Goal: Task Accomplishment & Management: Manage account settings

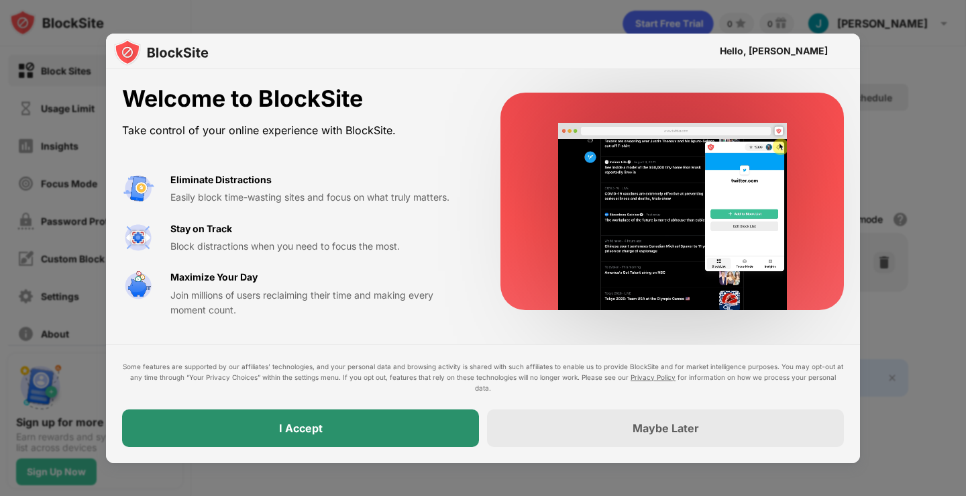
click at [362, 442] on div "I Accept" at bounding box center [300, 428] width 357 height 38
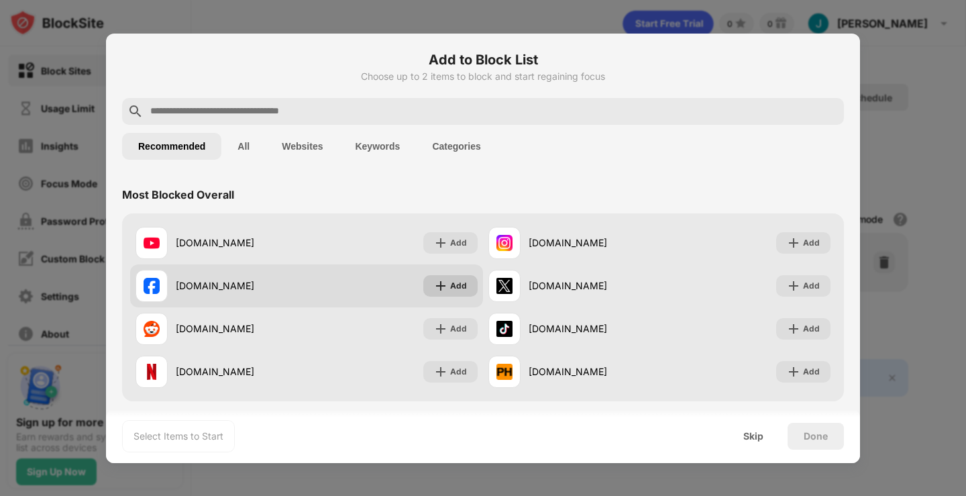
click at [450, 280] on div "Add" at bounding box center [458, 285] width 17 height 13
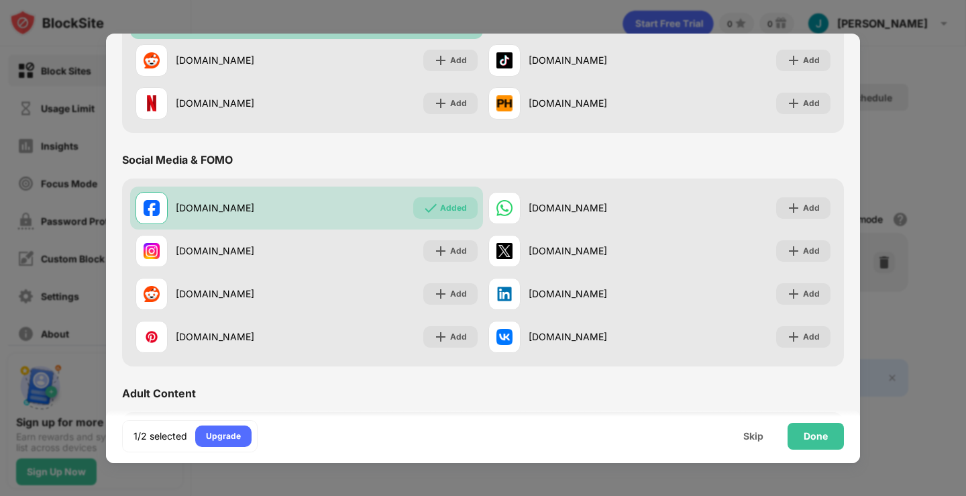
scroll to position [604, 0]
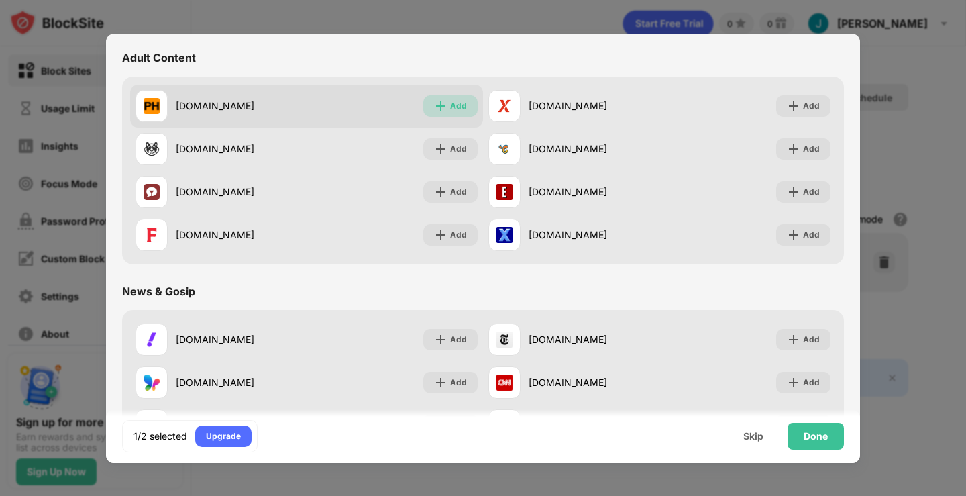
click at [460, 105] on div "Add" at bounding box center [458, 105] width 17 height 13
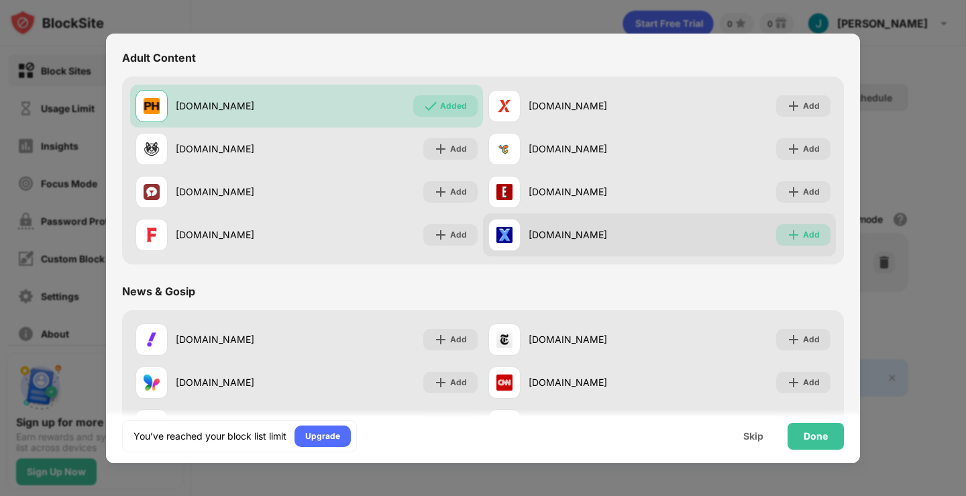
click at [791, 238] on div "Add" at bounding box center [804, 234] width 54 height 21
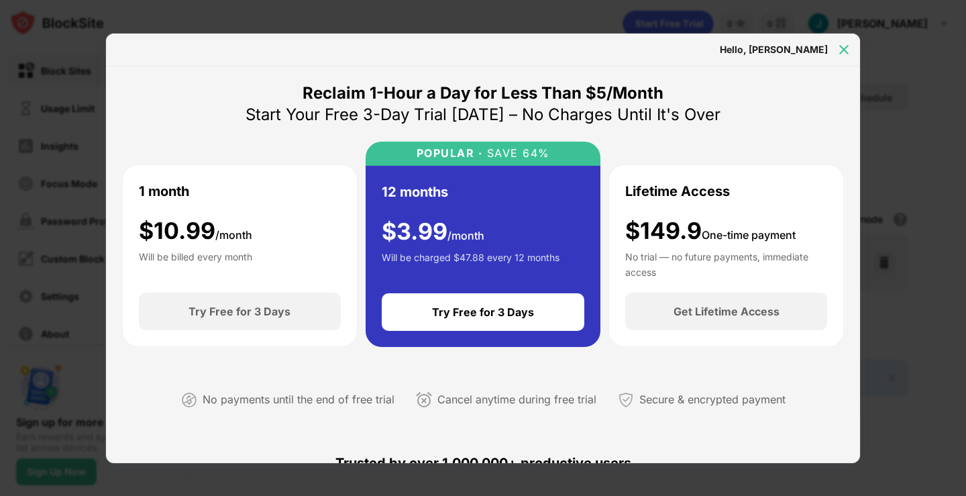
click at [844, 50] on img at bounding box center [844, 49] width 13 height 13
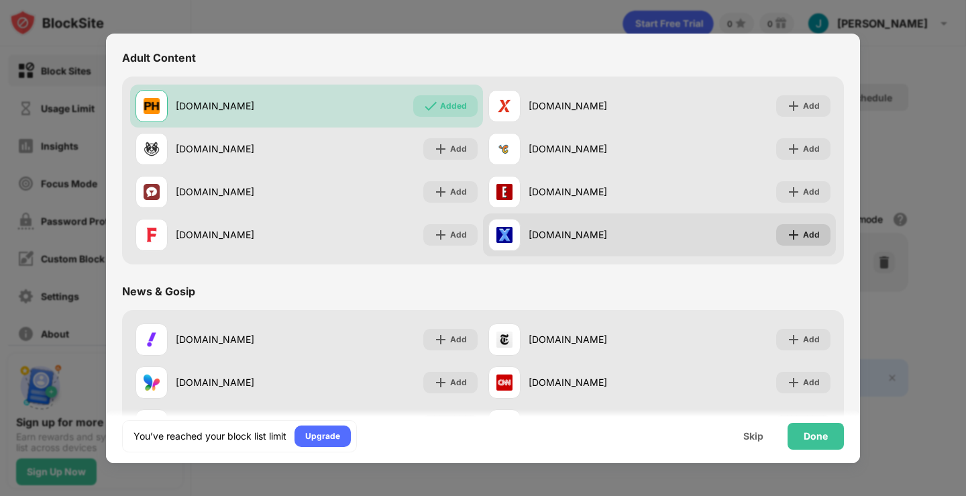
click at [787, 230] on img at bounding box center [793, 234] width 13 height 13
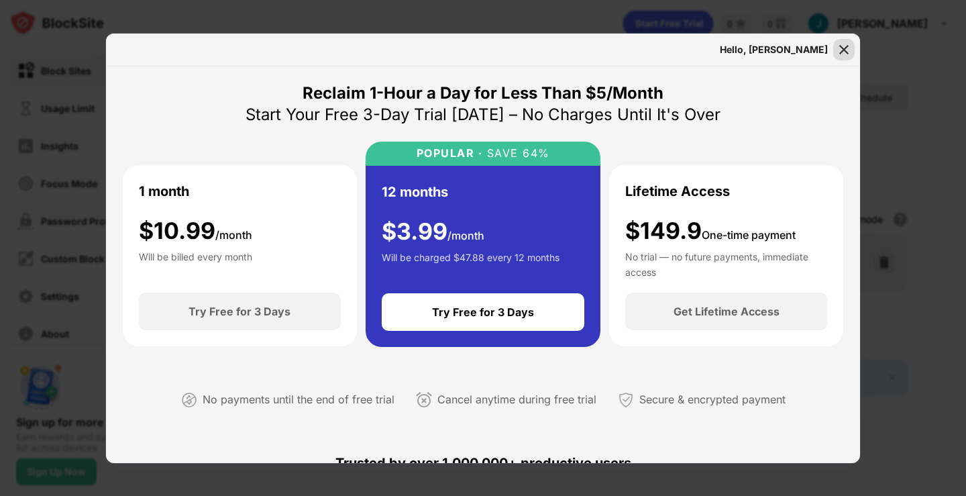
click at [843, 50] on img at bounding box center [844, 49] width 13 height 13
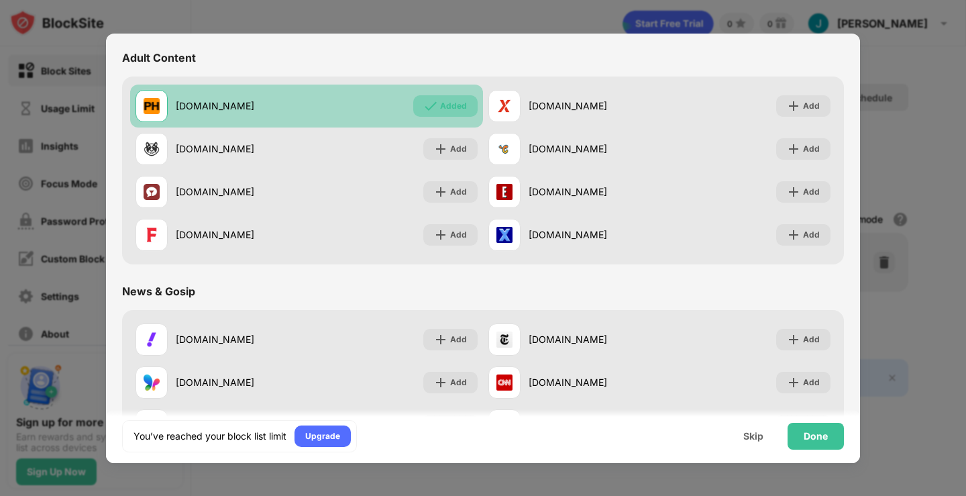
click at [448, 105] on div "Added" at bounding box center [453, 105] width 27 height 13
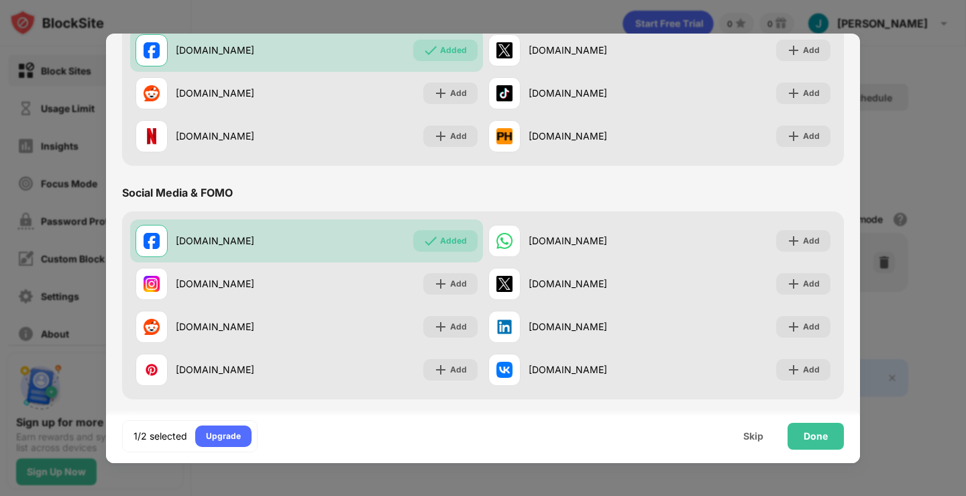
scroll to position [134, 0]
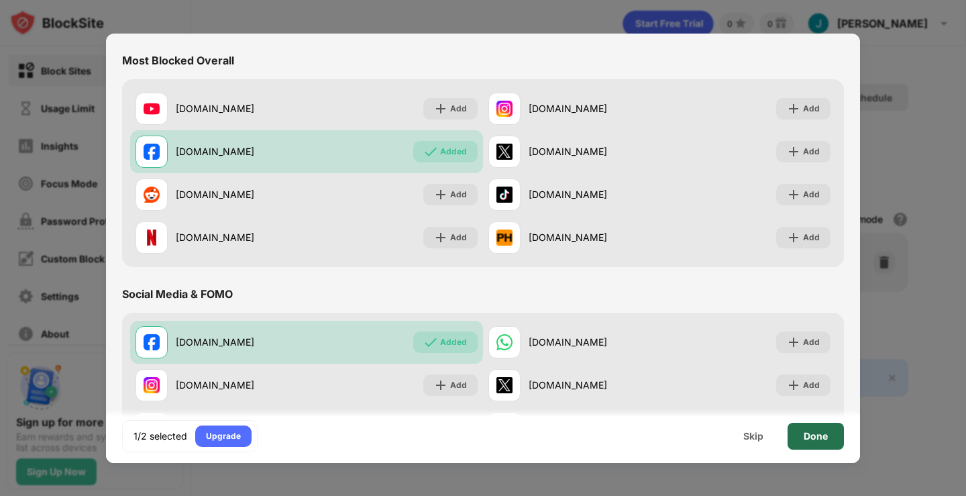
click at [827, 433] on div "Done" at bounding box center [816, 436] width 24 height 11
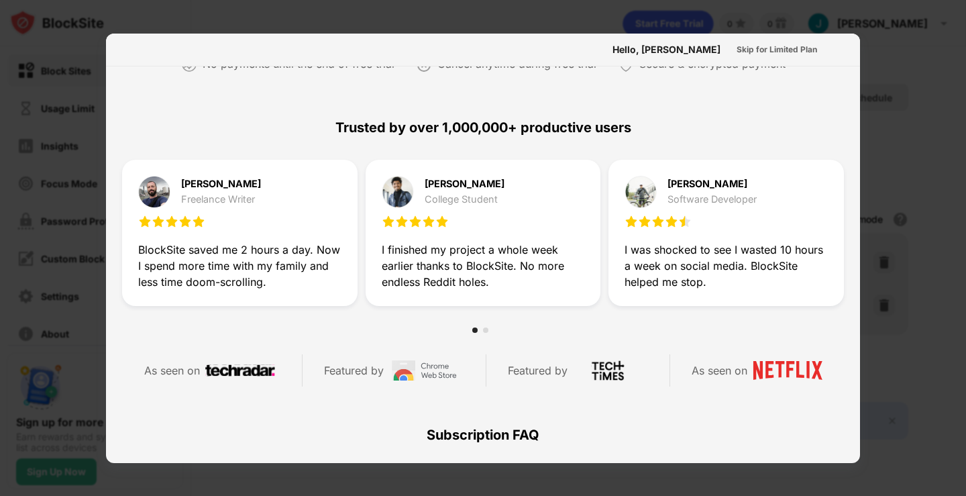
scroll to position [0, 0]
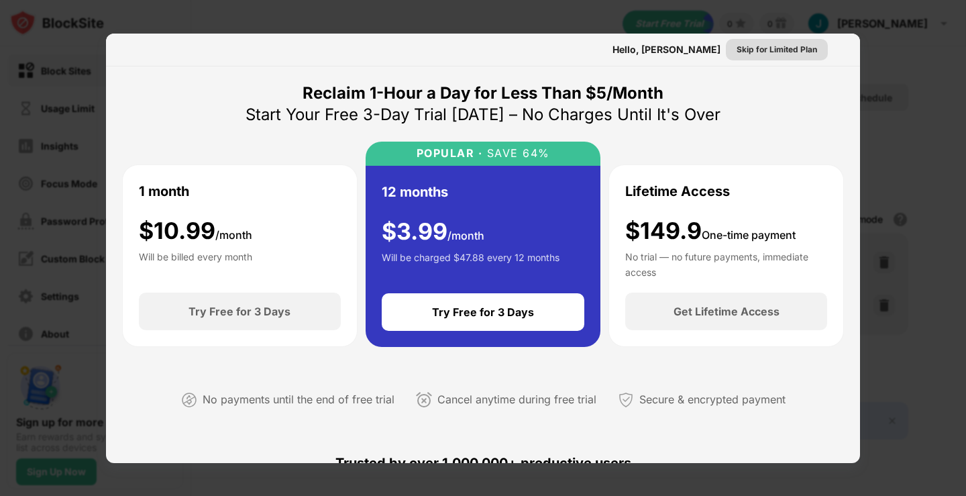
click at [779, 55] on div "Skip for Limited Plan" at bounding box center [777, 49] width 81 height 13
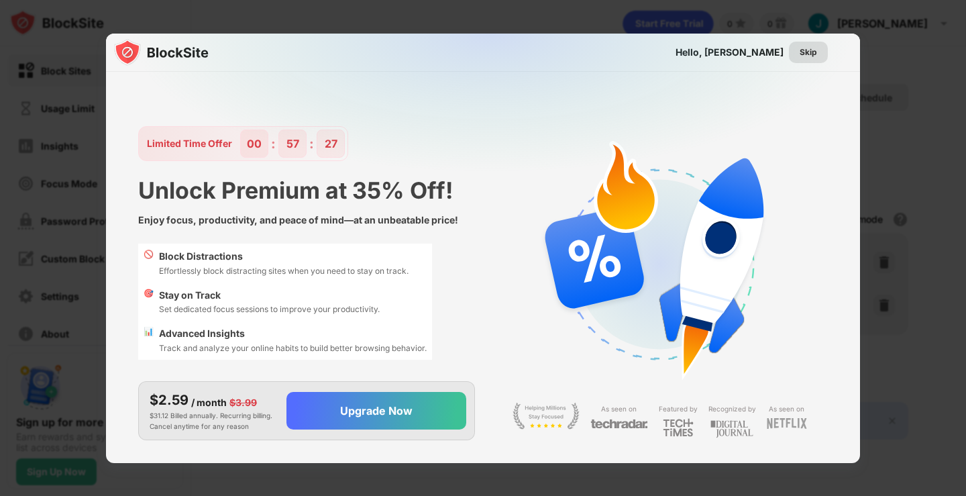
click at [816, 58] on div "Skip" at bounding box center [808, 52] width 17 height 13
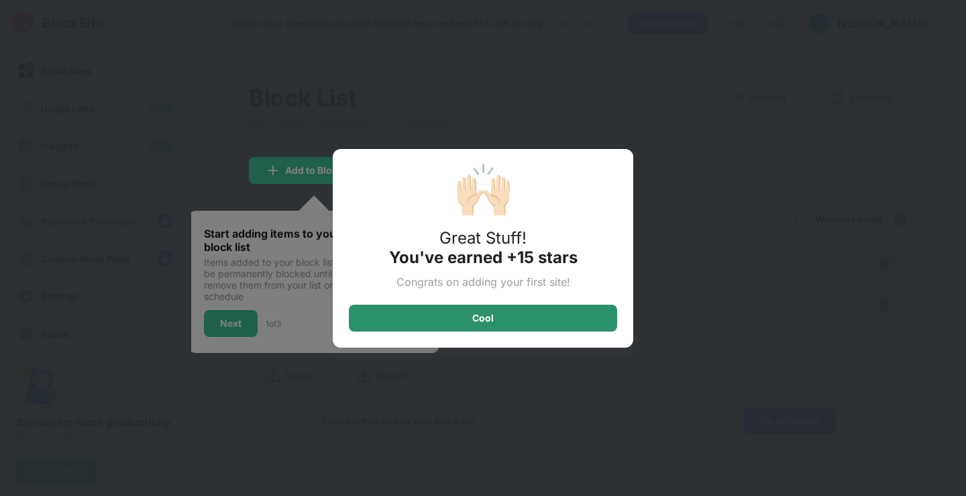
click at [572, 325] on div "Cool" at bounding box center [483, 318] width 268 height 27
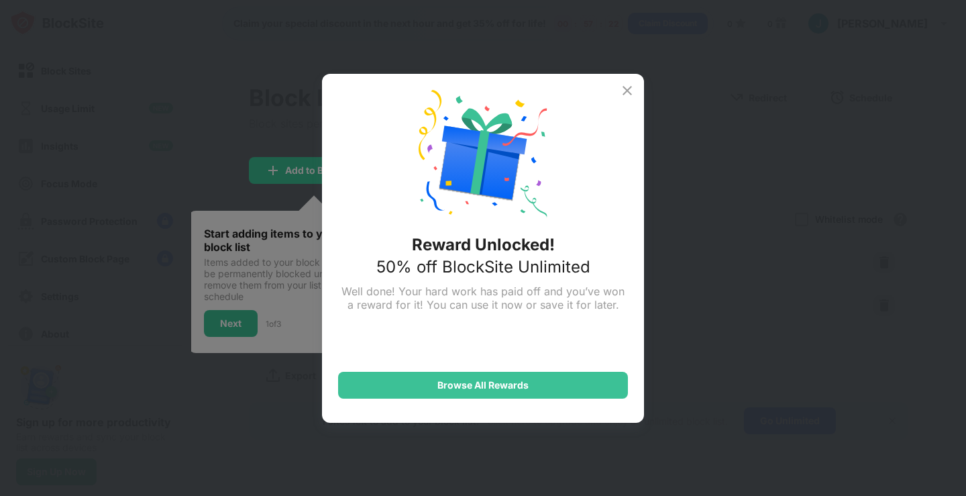
click at [628, 88] on img at bounding box center [627, 91] width 16 height 16
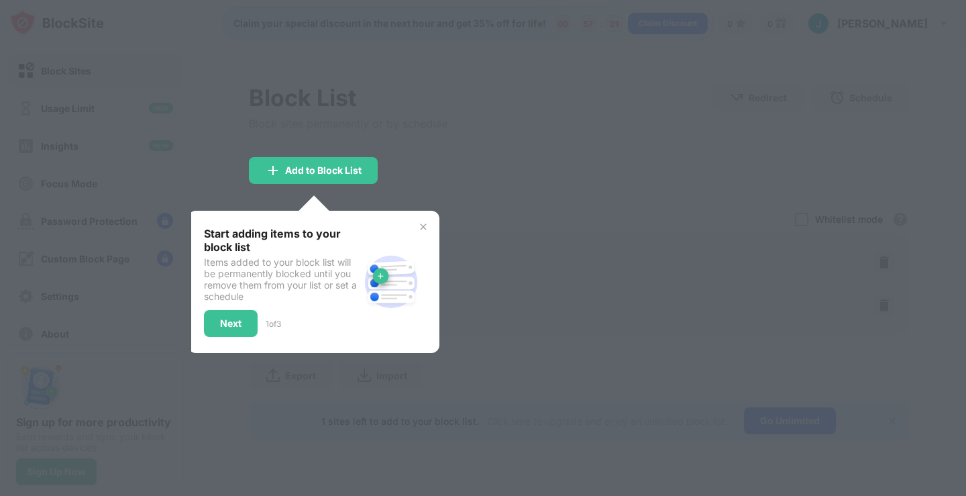
click at [551, 186] on div at bounding box center [483, 248] width 966 height 496
click at [244, 321] on div "Next" at bounding box center [231, 323] width 54 height 27
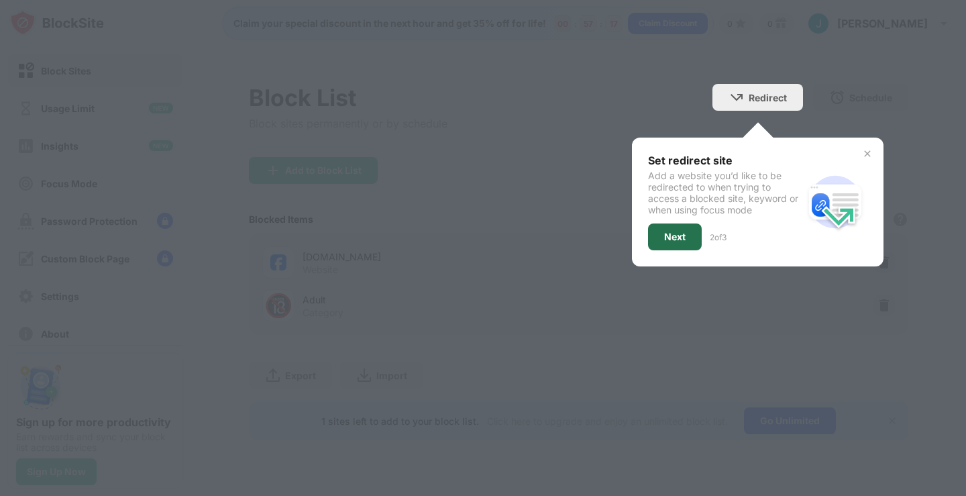
click at [650, 236] on div "Next" at bounding box center [675, 236] width 54 height 27
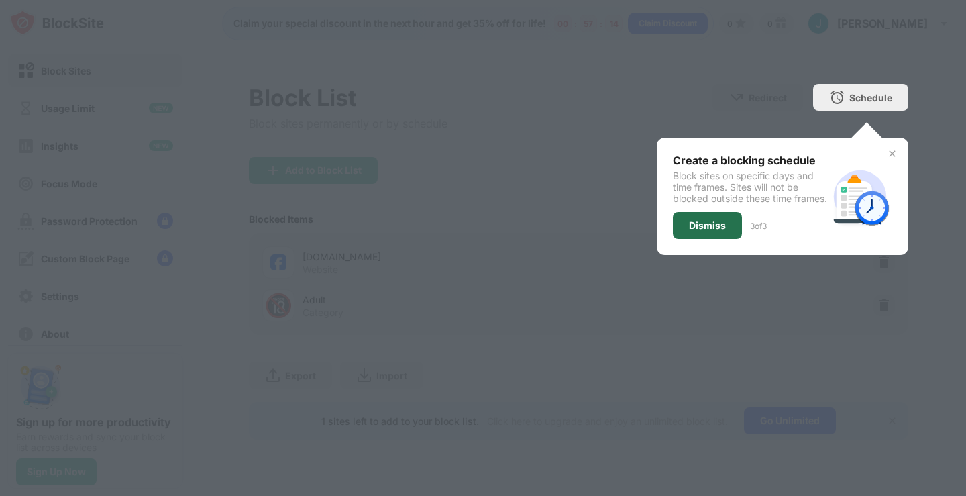
click at [693, 231] on div "Dismiss" at bounding box center [707, 225] width 37 height 11
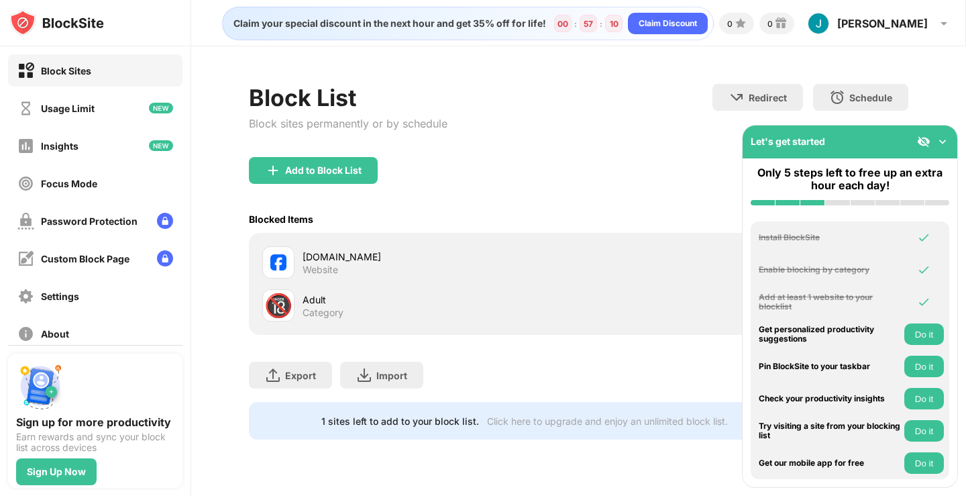
click at [948, 140] on img at bounding box center [942, 141] width 13 height 13
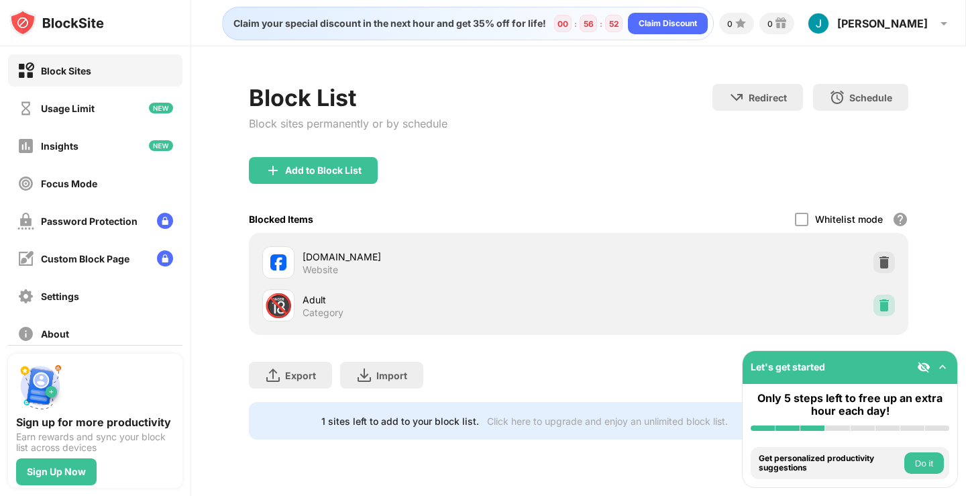
click at [885, 310] on img at bounding box center [884, 305] width 13 height 13
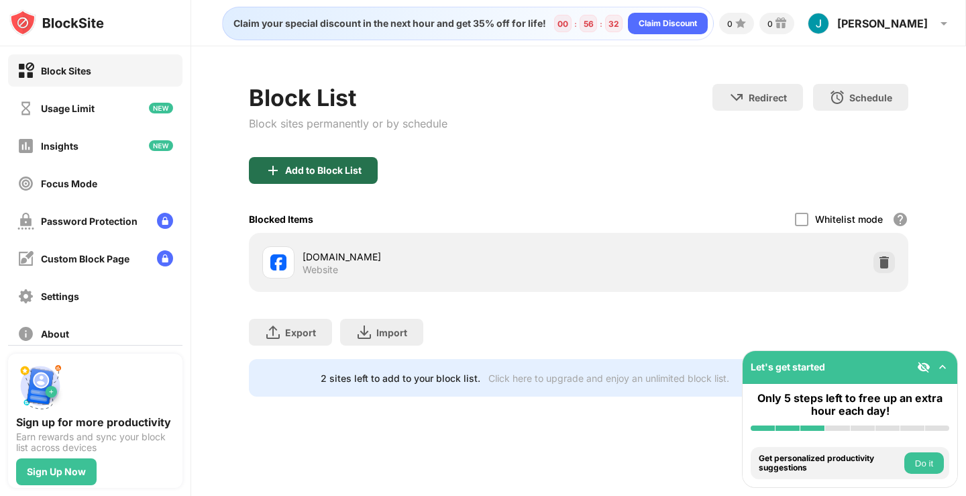
click at [358, 172] on div "Add to Block List" at bounding box center [323, 170] width 77 height 11
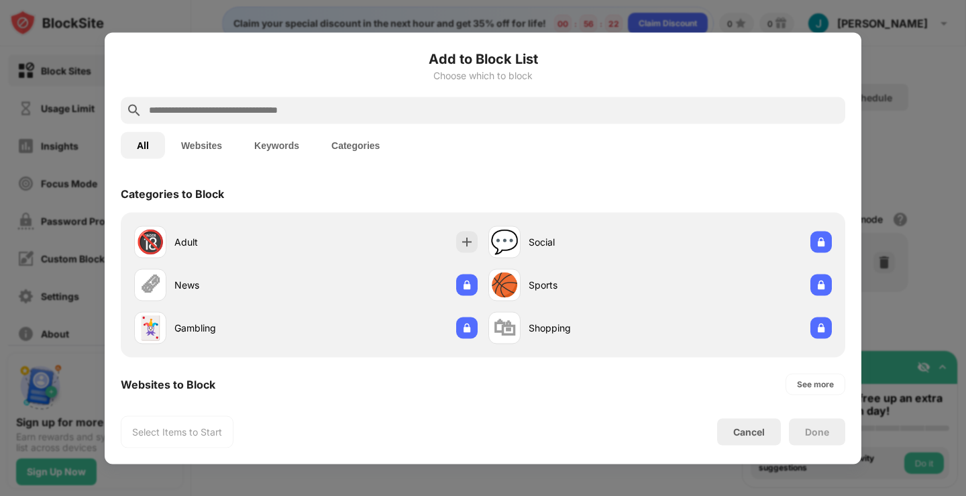
click at [899, 158] on div at bounding box center [483, 248] width 966 height 496
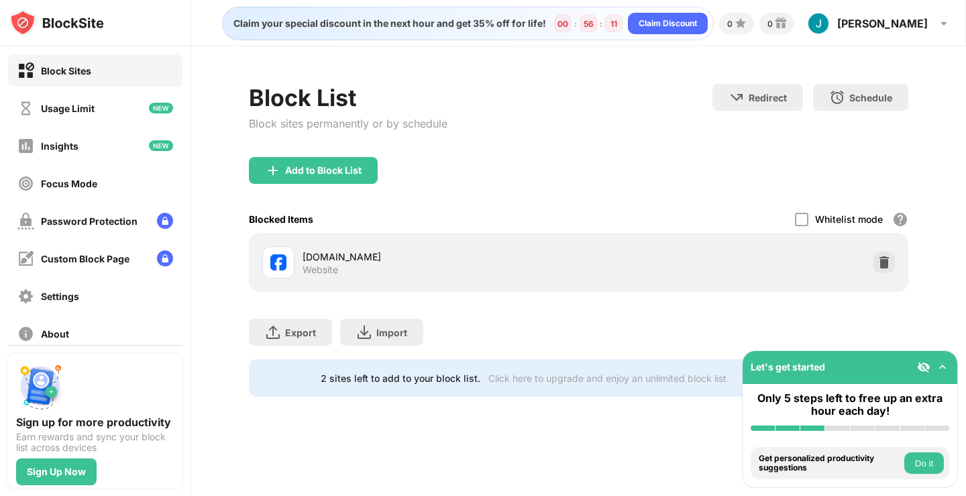
click at [608, 158] on div "Add to Block List" at bounding box center [578, 181] width 659 height 48
